Goal: Information Seeking & Learning: Learn about a topic

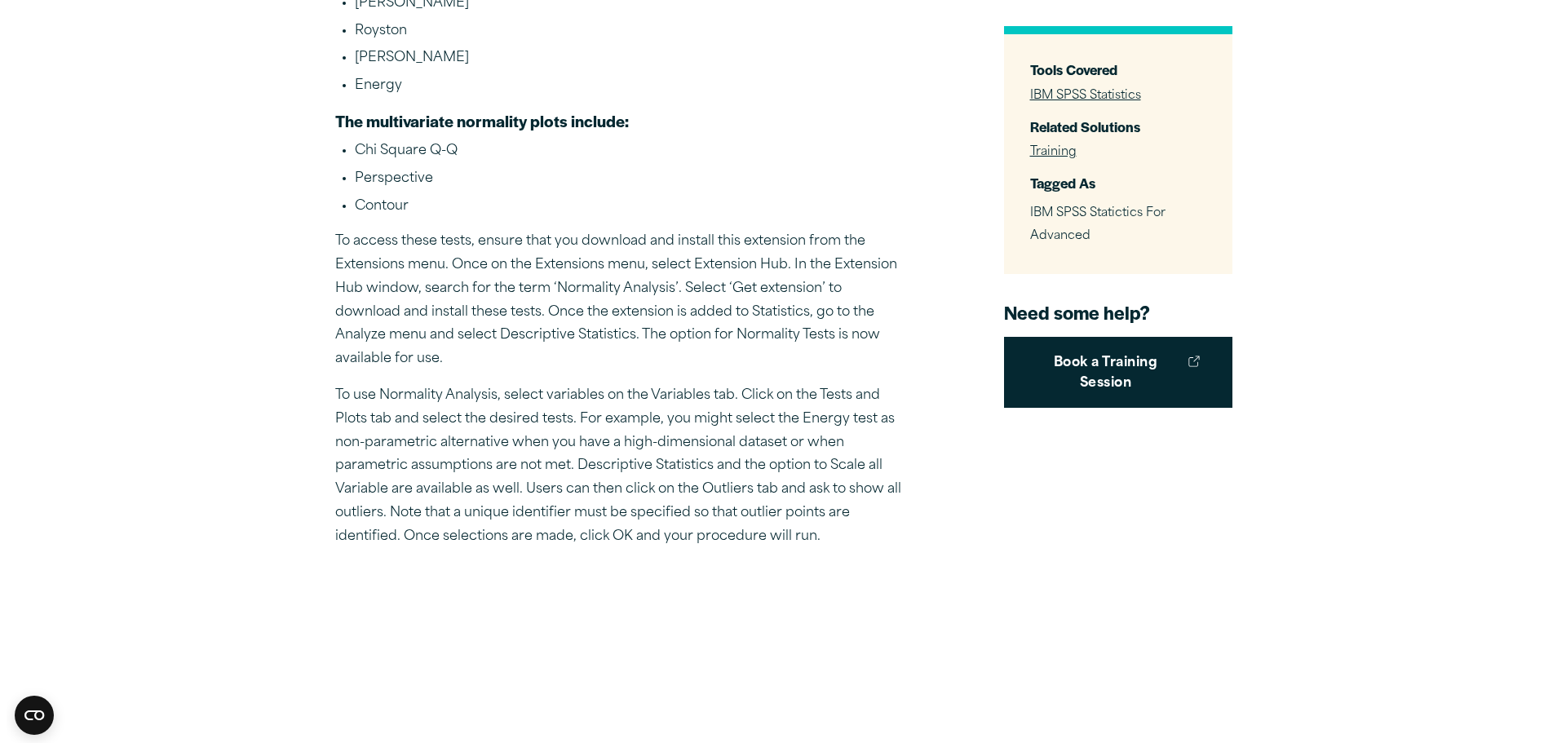
scroll to position [1095, 0]
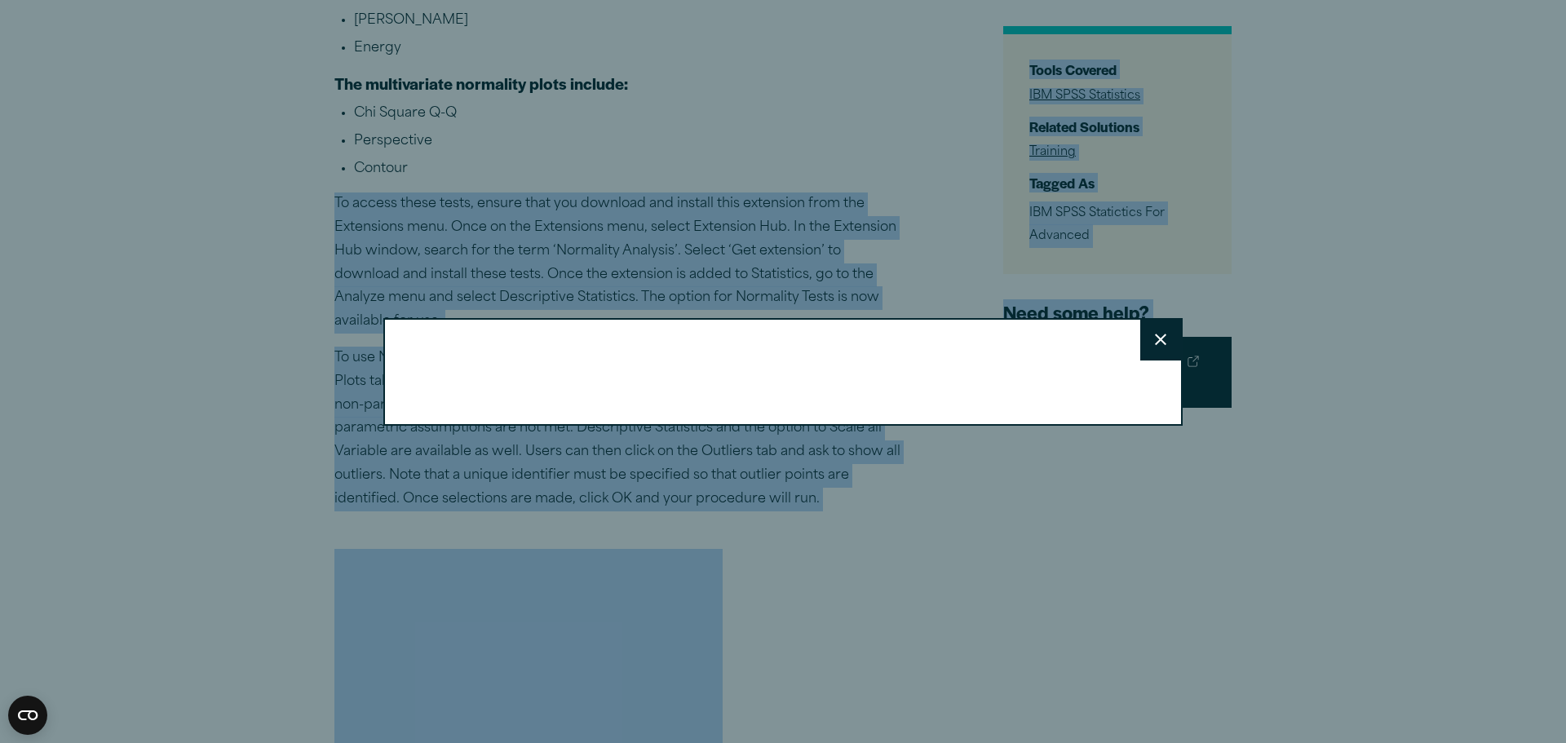
drag, startPoint x: 331, startPoint y: 201, endPoint x: 860, endPoint y: 293, distance: 536.5
click at [646, 248] on div "Close" at bounding box center [783, 371] width 1566 height 743
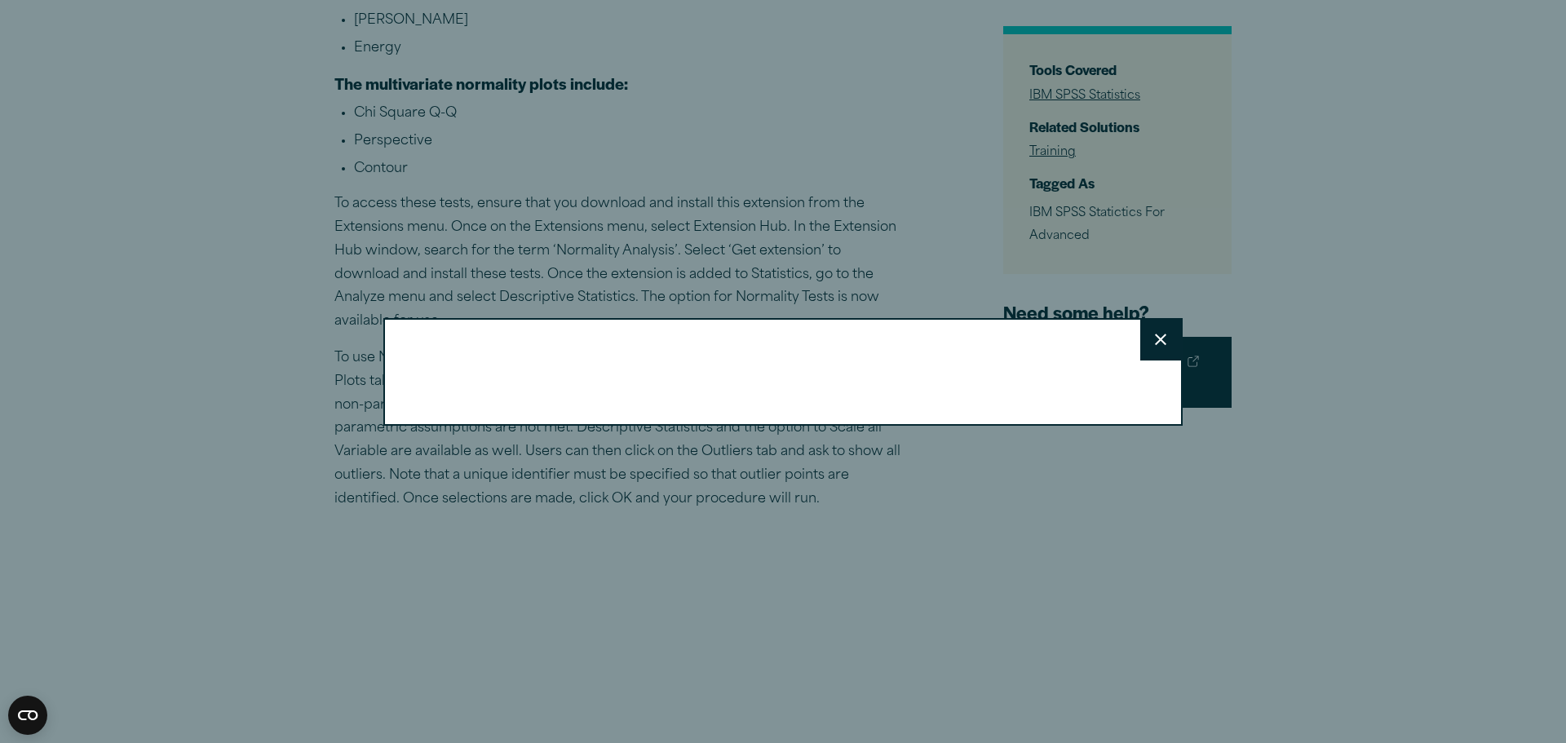
click at [1155, 344] on icon at bounding box center [1160, 340] width 11 height 12
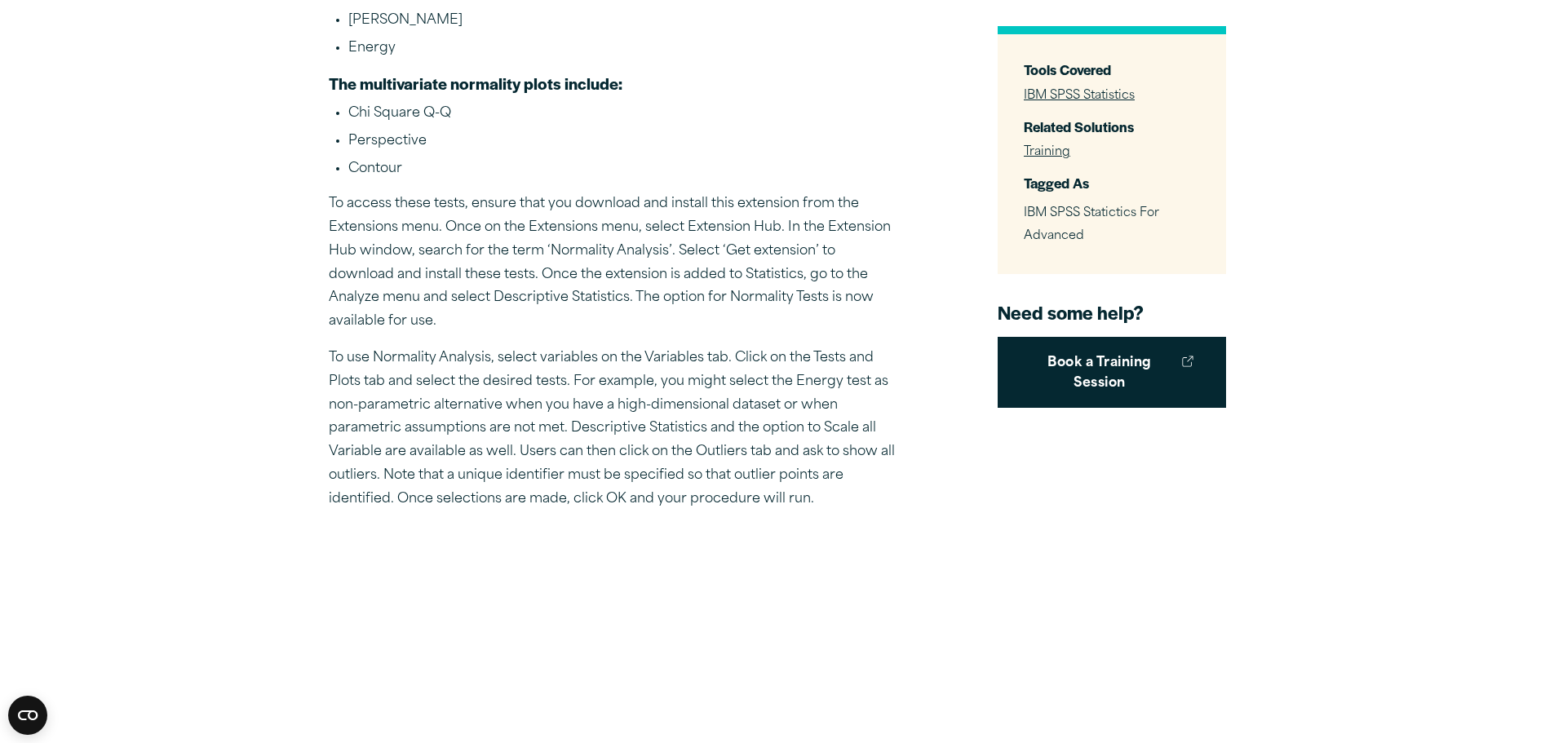
click at [469, 250] on div "Close" at bounding box center [777, 371] width 1554 height 743
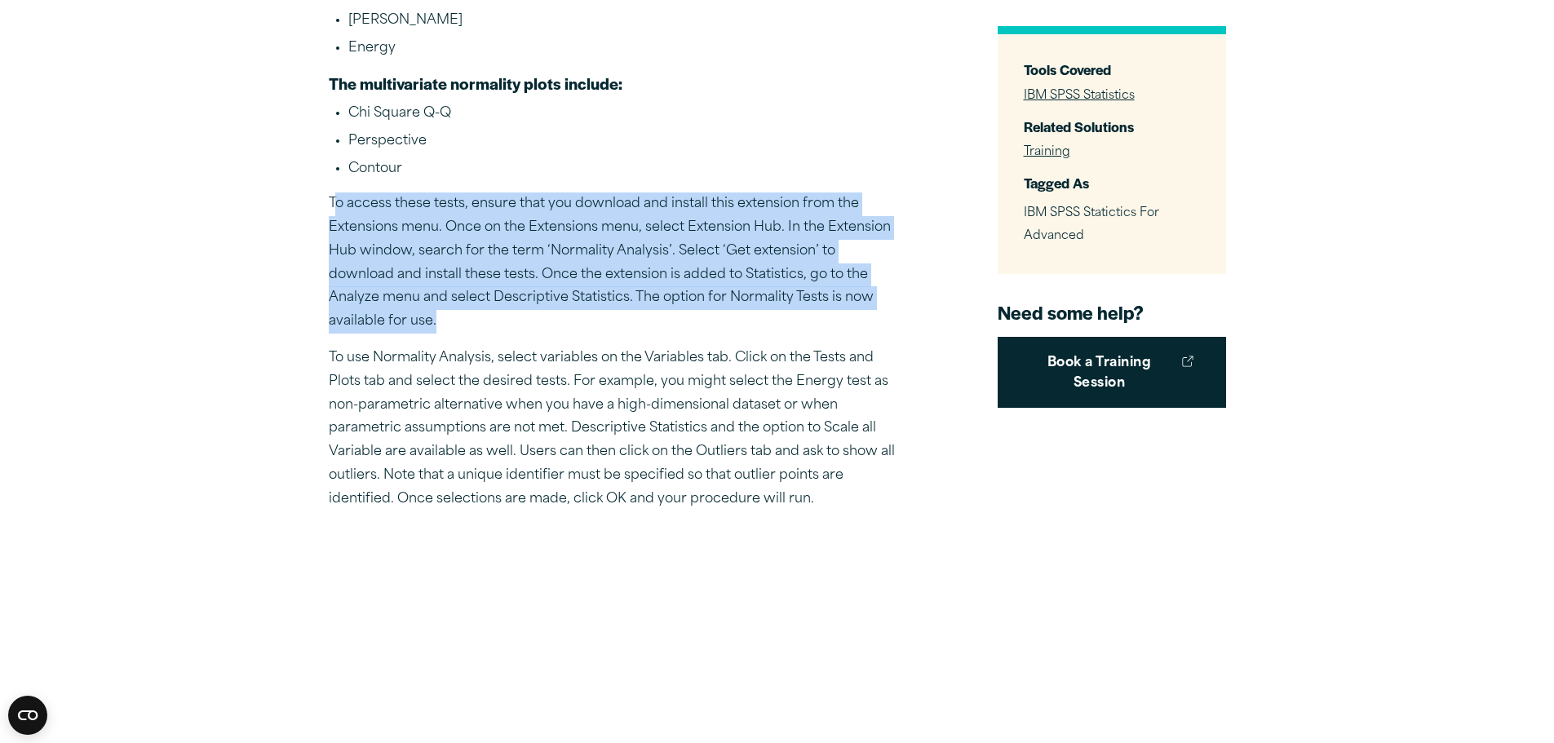
drag, startPoint x: 335, startPoint y: 202, endPoint x: 899, endPoint y: 285, distance: 569.7
click at [675, 259] on p "To access these tests, ensure that you download and install this extension from…" at bounding box center [614, 262] width 571 height 141
drag, startPoint x: 907, startPoint y: 300, endPoint x: 276, endPoint y: 211, distance: 636.7
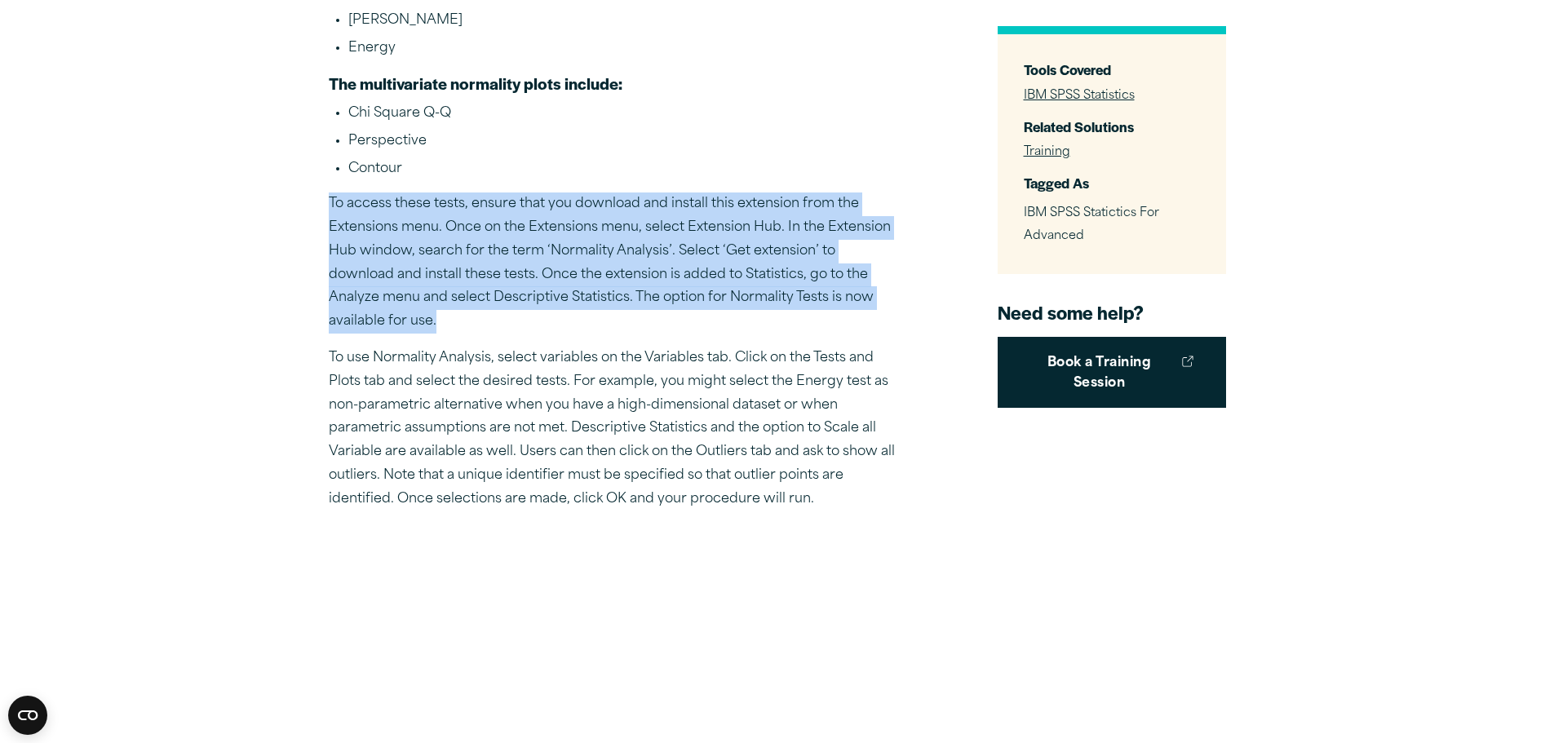
copy p "To access these tests, ensure that you download and install this extension from…"
